Goal: Task Accomplishment & Management: Manage account settings

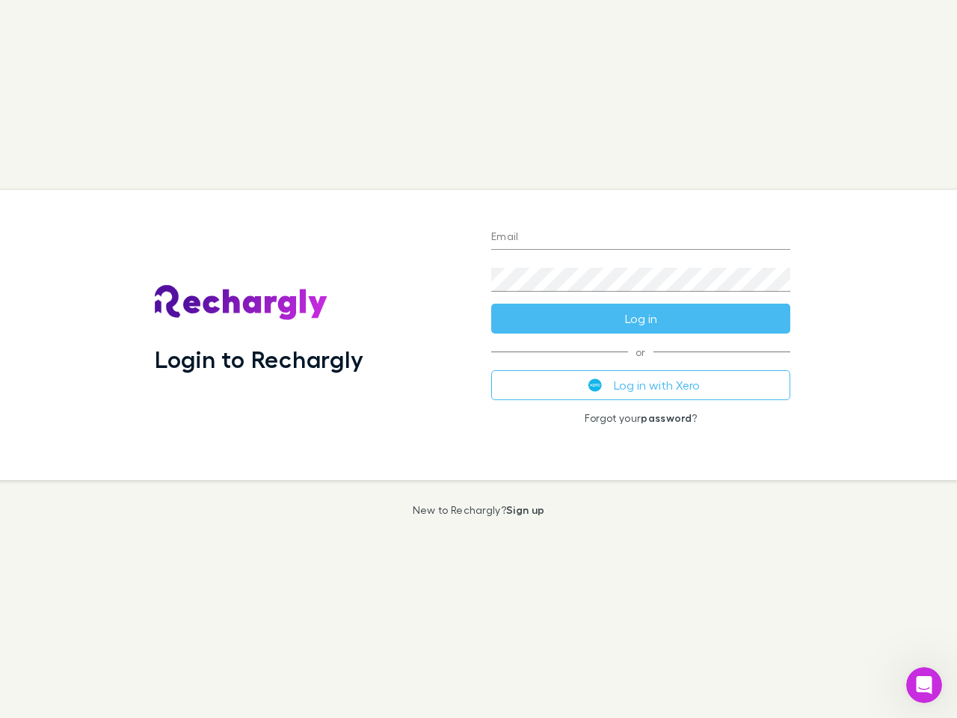
click at [478, 359] on div "Login to Rechargly" at bounding box center [311, 335] width 336 height 290
click at [641, 238] on input "Email" at bounding box center [640, 238] width 299 height 24
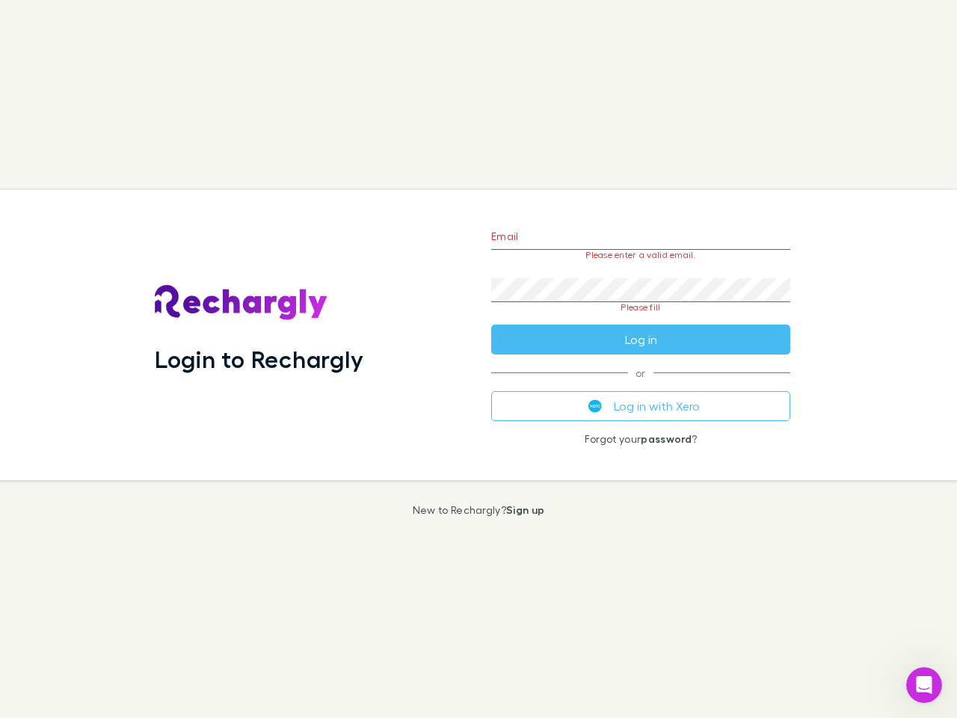
click at [641, 318] on form "Email Please enter a valid email. Password Please fill Log in" at bounding box center [640, 284] width 299 height 141
click at [641, 385] on div "Email Please enter a valid email. Password Please fill Log in or Log in with Xe…" at bounding box center [640, 335] width 323 height 290
